Goal: Information Seeking & Learning: Find specific fact

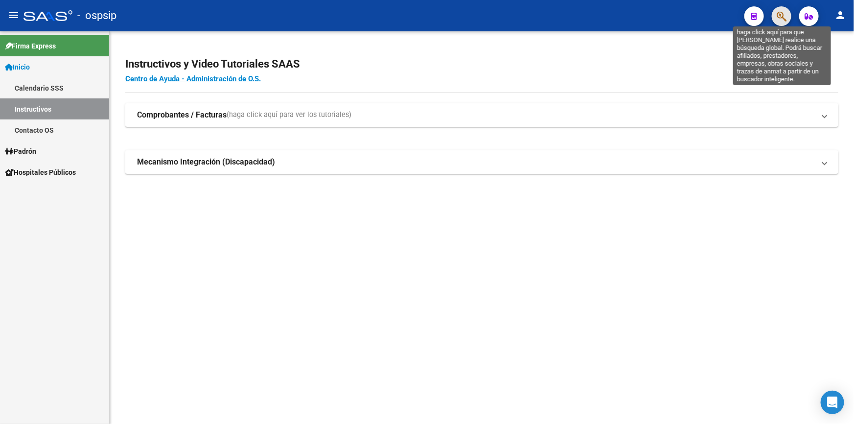
click at [786, 16] on icon "button" at bounding box center [781, 16] width 10 height 11
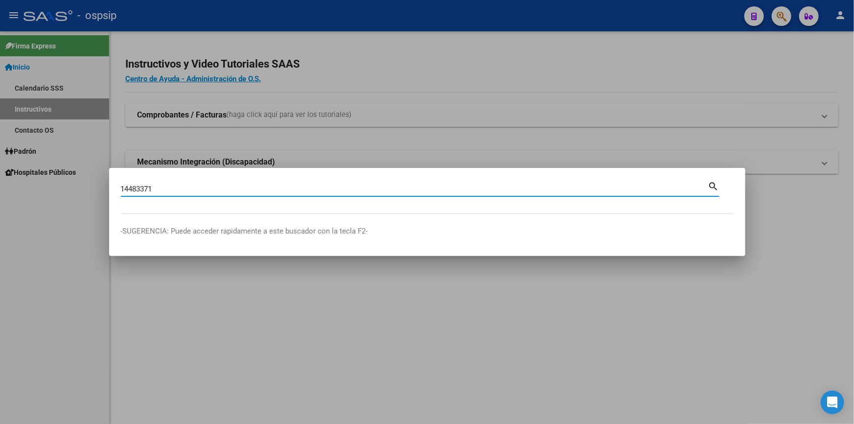
type input "14483371"
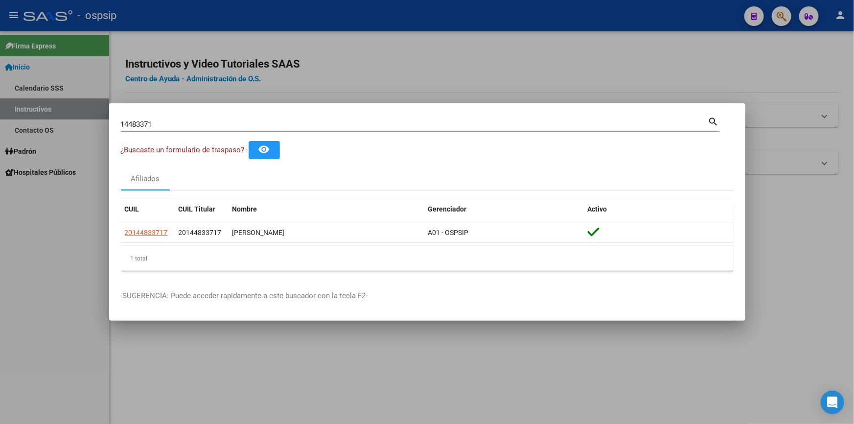
drag, startPoint x: 204, startPoint y: 130, endPoint x: 112, endPoint y: 127, distance: 92.5
click at [109, 125] on mat-dialog-content "14483371 Buscar (apellido, dni, cuil, nro traspaso, cuit, obra social) search ¿…" at bounding box center [427, 196] width 636 height 163
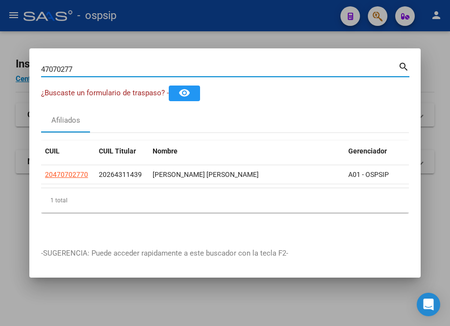
drag, startPoint x: 0, startPoint y: 0, endPoint x: 30, endPoint y: 62, distance: 68.5
click at [30, 62] on mat-dialog-content "47070277 Buscar (apellido, dni, cuil, [PERSON_NAME], cuit, obra social) search …" at bounding box center [224, 148] width 391 height 176
type input "38166716"
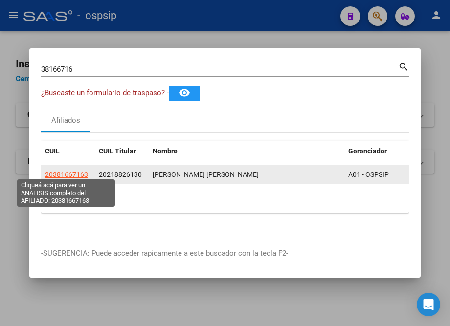
click at [67, 171] on span "20381667163" at bounding box center [66, 175] width 43 height 8
type textarea "20381667163"
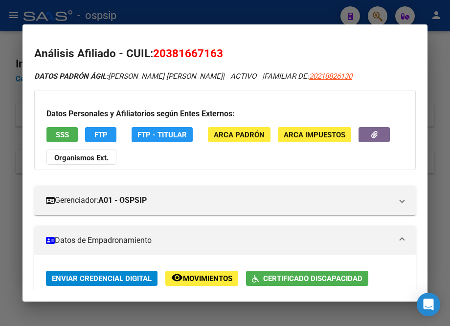
click at [140, 7] on div at bounding box center [225, 163] width 450 height 326
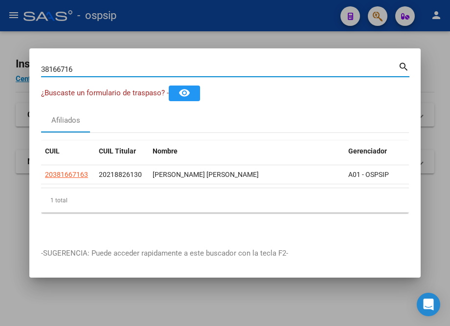
drag, startPoint x: 89, startPoint y: 65, endPoint x: 20, endPoint y: 63, distance: 68.5
click at [20, 63] on div "38166716 Buscar (apellido, dni, cuil, nro traspaso, cuit, obra social) search ¿…" at bounding box center [225, 163] width 450 height 326
